Goal: Task Accomplishment & Management: Complete application form

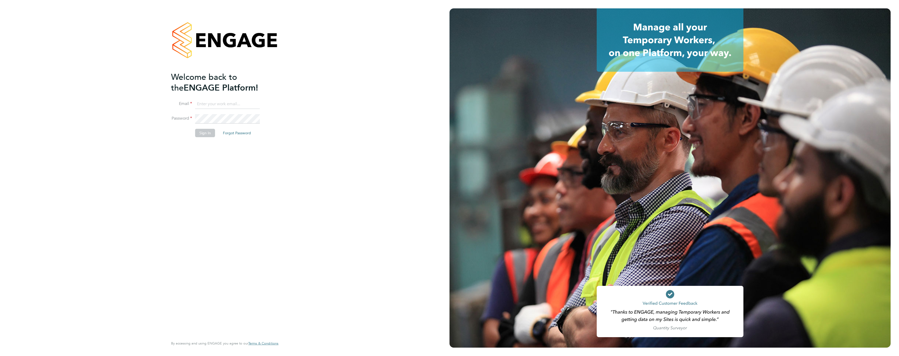
type input "glynnmarlow@hotmail.co.uk"
click at [208, 134] on button "Sign In" at bounding box center [205, 133] width 20 height 8
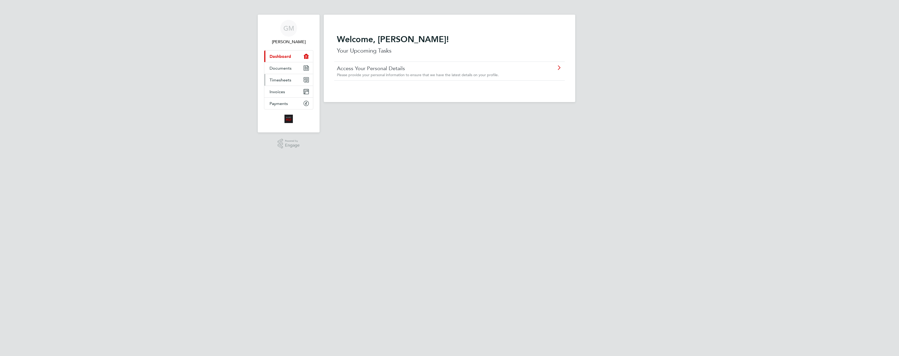
click at [285, 79] on span "Timesheets" at bounding box center [281, 80] width 22 height 5
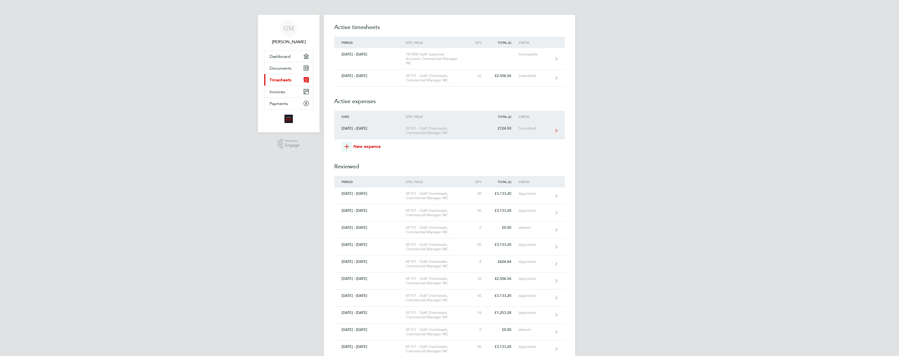
click at [433, 132] on div "XF151 - Staff Overheads, Commercial Manager WC" at bounding box center [436, 130] width 60 height 9
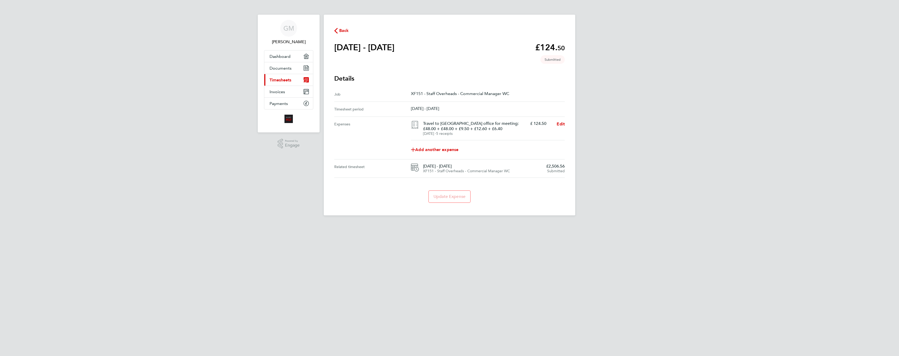
click at [340, 30] on span "Back" at bounding box center [344, 31] width 10 height 6
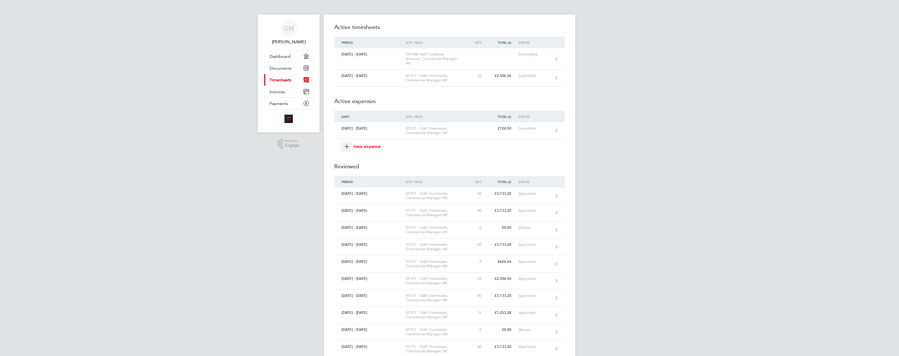
click at [367, 146] on span "New expense" at bounding box center [366, 147] width 27 height 6
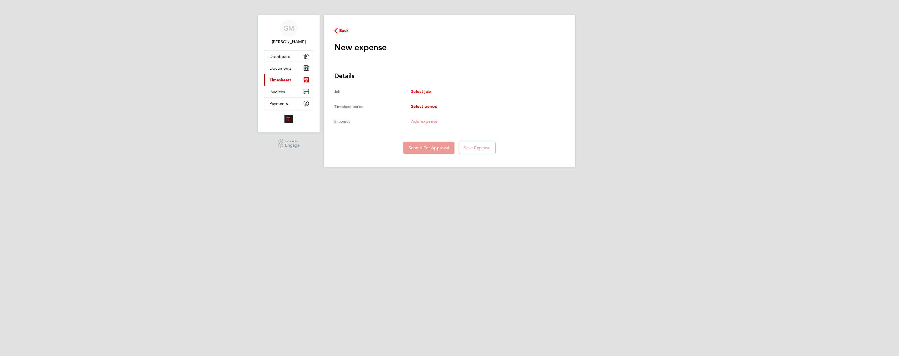
click at [424, 92] on span "Select job" at bounding box center [421, 91] width 20 height 5
select select "null"
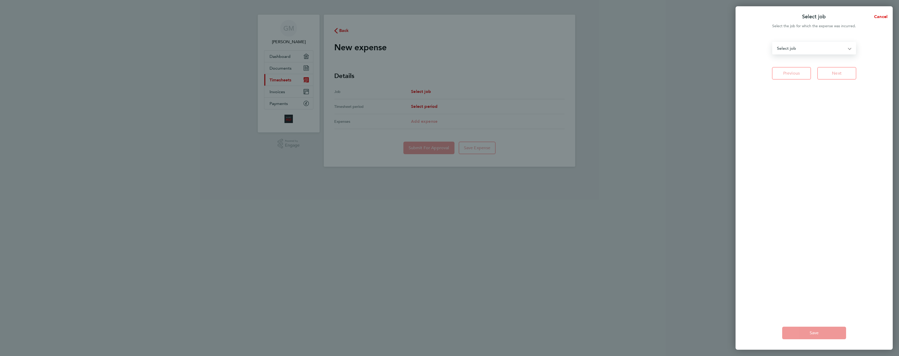
click at [848, 49] on select "PM23U - L&Q Major Works - Commercial Manager WC XF151 - Staff Overheads - Comme…" at bounding box center [811, 48] width 77 height 12
click at [849, 49] on select "PM23U - L&Q Major Works - Commercial Manager WC XF151 - Staff Overheads - Comme…" at bounding box center [811, 48] width 77 height 12
click at [881, 18] on span "Cancel" at bounding box center [880, 16] width 15 height 5
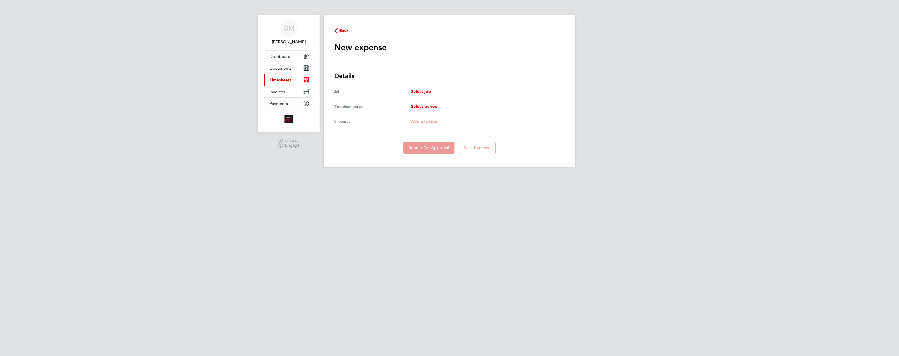
click at [344, 31] on span "Back" at bounding box center [344, 31] width 10 height 6
